Goal: Task Accomplishment & Management: Understand process/instructions

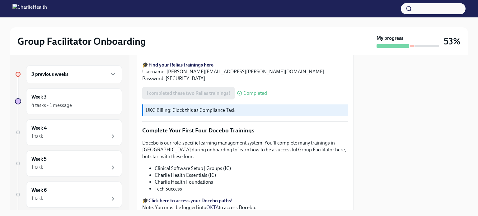
scroll to position [844, 0]
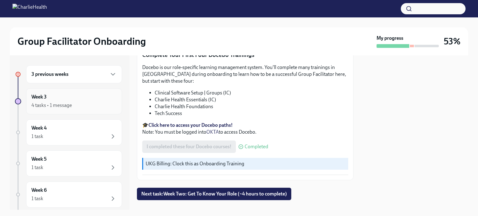
click at [65, 109] on div "Week 3 4 tasks • 1 message" at bounding box center [74, 101] width 96 height 26
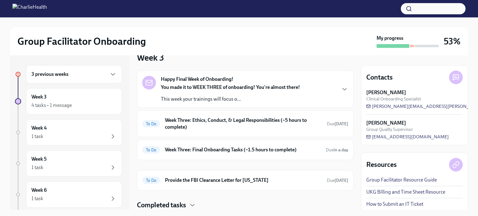
scroll to position [77, 0]
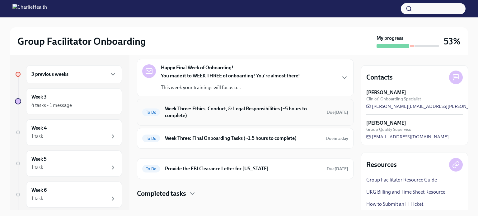
click at [248, 116] on h6 "Week Three: Ethics, Conduct, & Legal Responsibilities (~5 hours to complete)" at bounding box center [243, 113] width 157 height 14
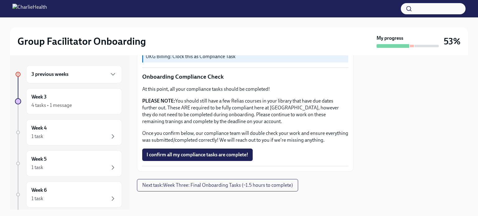
scroll to position [378, 0]
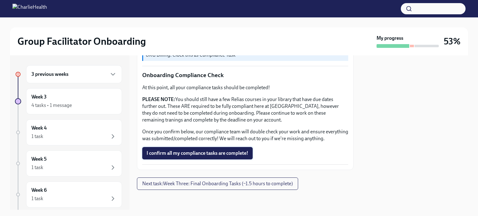
click at [223, 151] on span "I confirm all my compliance tasks are complete!" at bounding box center [198, 153] width 102 height 6
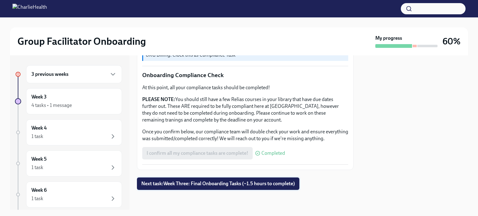
click at [254, 182] on span "Next task : Week Three: Final Onboarding Tasks (~1.5 hours to complete)" at bounding box center [218, 184] width 154 height 6
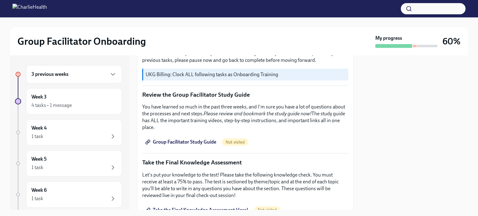
scroll to position [253, 0]
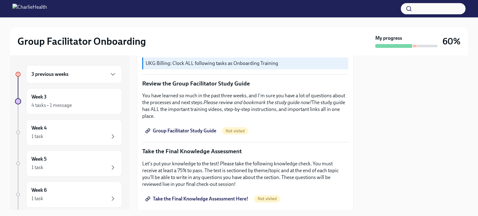
click at [196, 128] on span "Group Facilitator Study Guide" at bounding box center [182, 131] width 70 height 6
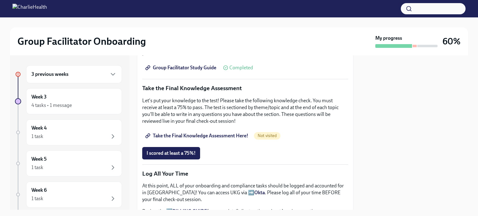
scroll to position [277, 0]
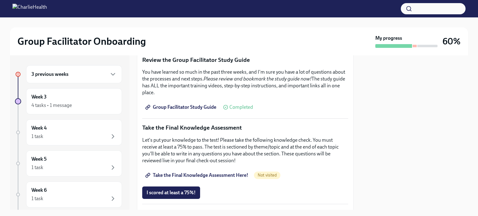
click at [215, 173] on span "Take the Final Knowledge Assessment Here!" at bounding box center [198, 176] width 102 height 6
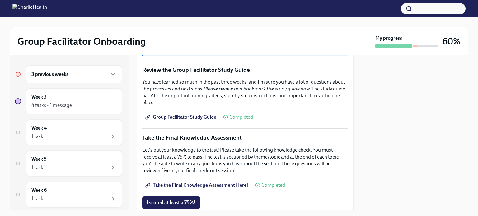
scroll to position [311, 0]
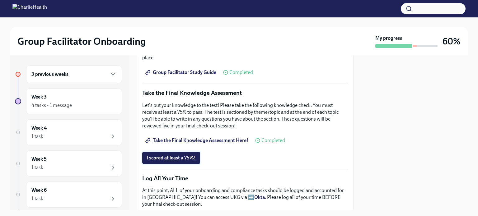
click at [173, 157] on span "I scored at least a 75%!" at bounding box center [171, 158] width 49 height 6
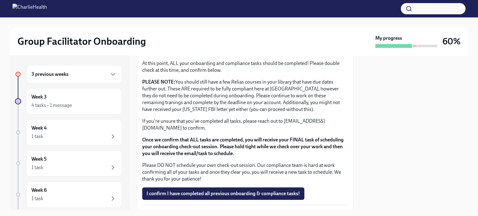
scroll to position [557, 0]
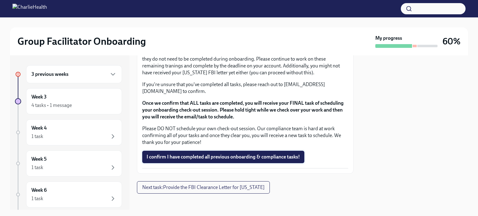
click at [225, 155] on span "I confirm I have completed all previous onboarding & compliance tasks!" at bounding box center [224, 157] width 154 height 6
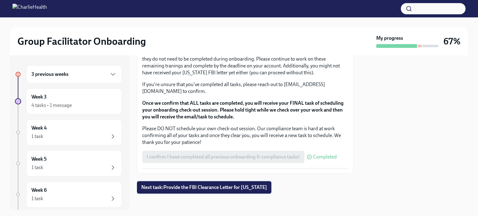
click at [227, 187] on span "Next task : Provide the FBI Clearance Letter for [US_STATE]" at bounding box center [204, 188] width 126 height 6
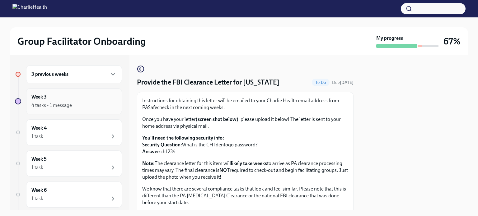
click at [67, 98] on div "Week 3 4 tasks • 1 message" at bounding box center [73, 102] width 85 height 16
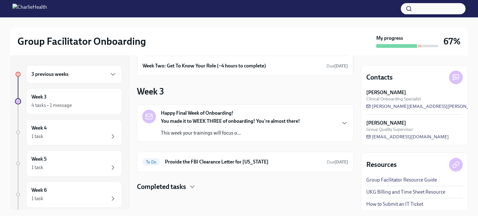
scroll to position [32, 0]
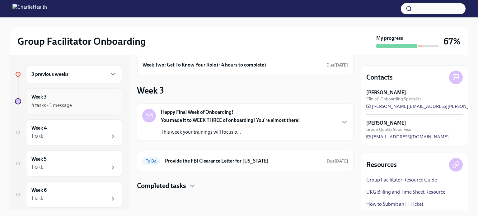
click at [58, 99] on div "Week 3 4 tasks • 1 message" at bounding box center [73, 102] width 85 height 16
click at [192, 184] on icon "button" at bounding box center [192, 186] width 7 height 7
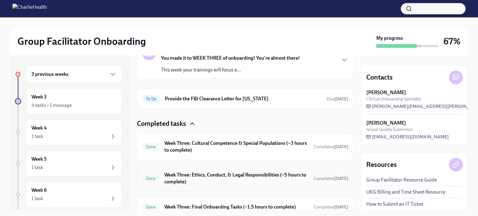
scroll to position [121, 0]
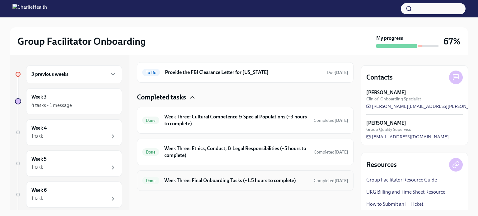
click at [219, 183] on h6 "Week Three: Final Onboarding Tasks (~1.5 hours to complete)" at bounding box center [236, 181] width 145 height 7
